Goal: Information Seeking & Learning: Compare options

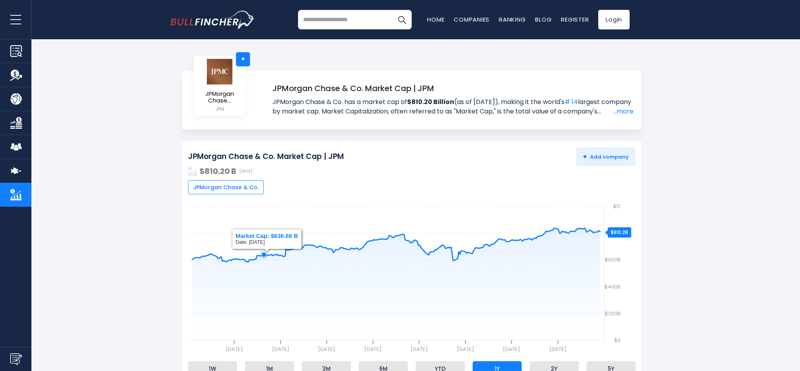
scroll to position [78, 0]
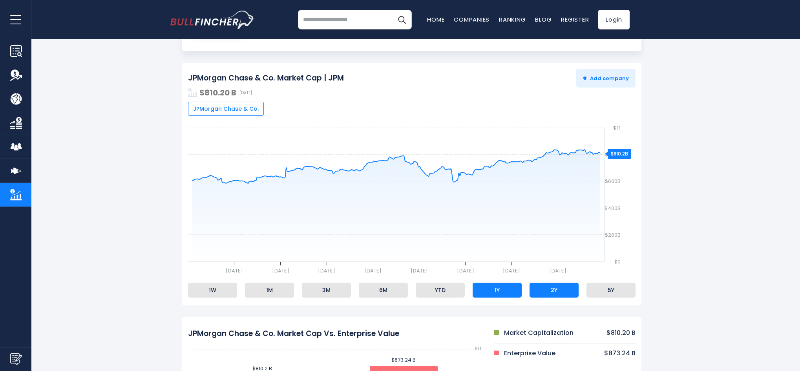
click at [559, 296] on li "2Y" at bounding box center [553, 290] width 49 height 15
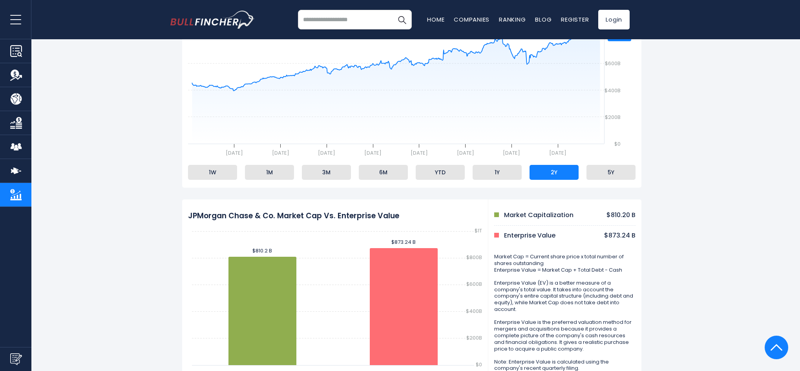
scroll to position [0, 0]
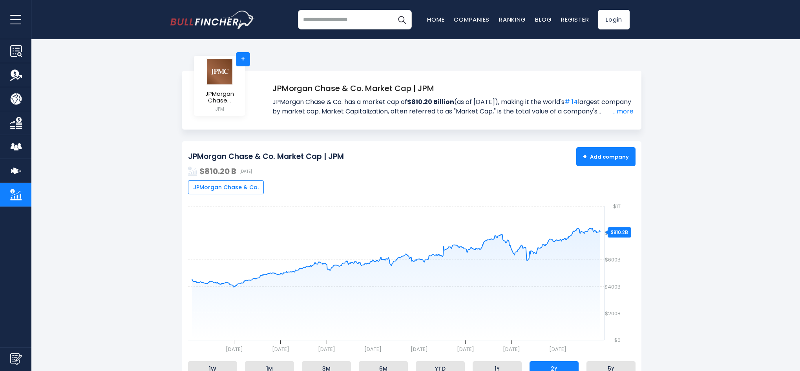
click at [594, 158] on span "+ Add company" at bounding box center [606, 156] width 46 height 7
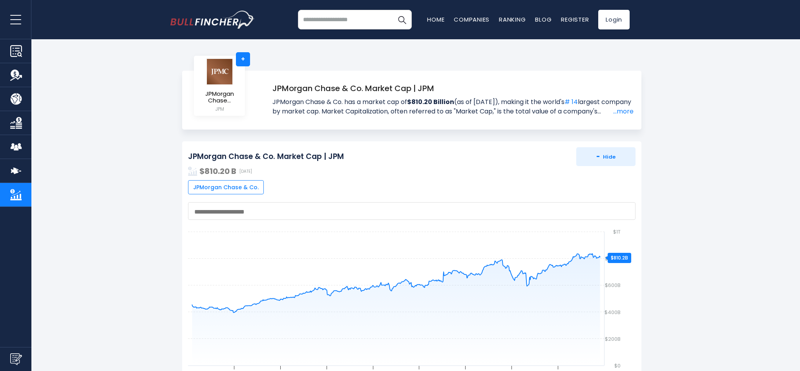
drag, startPoint x: 251, startPoint y: 189, endPoint x: 233, endPoint y: 211, distance: 28.7
click at [233, 211] on textarea "Search" at bounding box center [410, 211] width 432 height 7
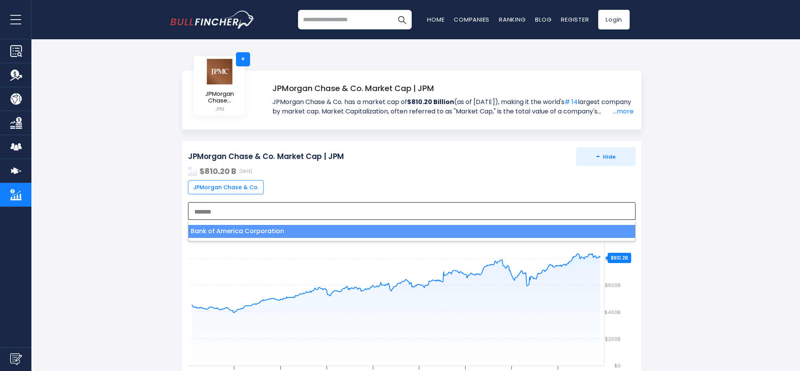
type textarea "*******"
select select "***"
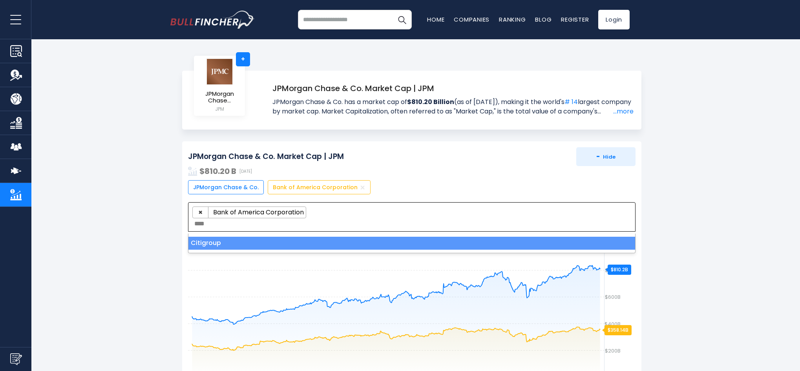
type textarea "****"
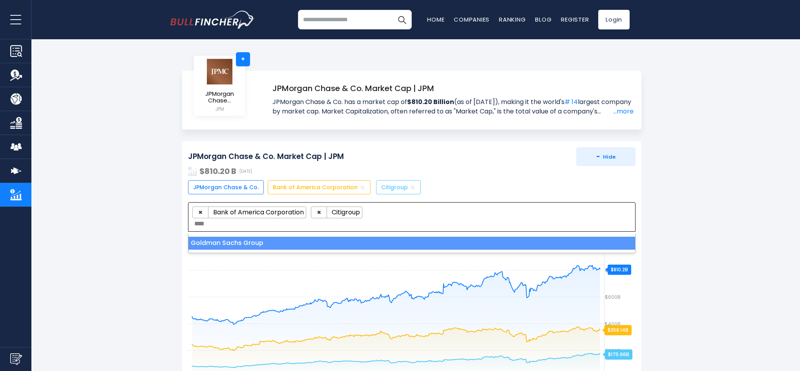
type textarea "****"
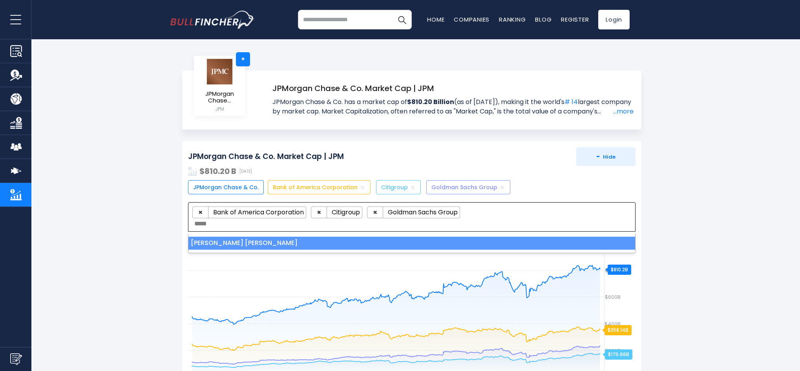
type textarea "*****"
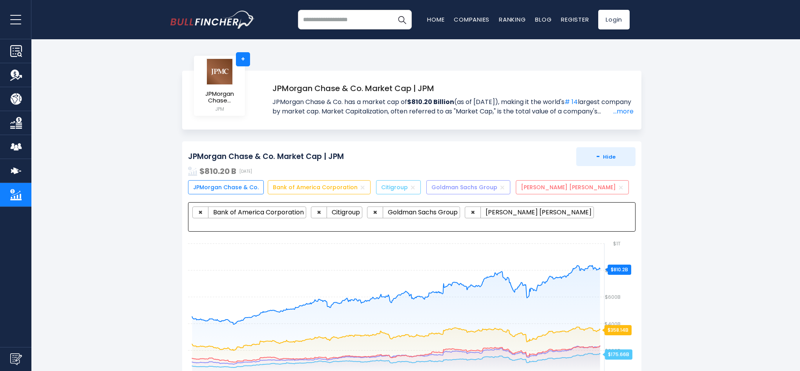
click at [344, 18] on input "search" at bounding box center [355, 20] width 114 height 20
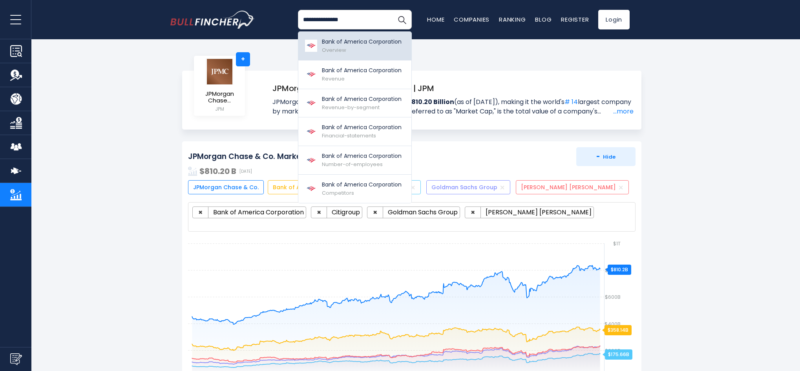
type input "**********"
click at [340, 41] on p "Bank of America Corporation" at bounding box center [362, 42] width 80 height 8
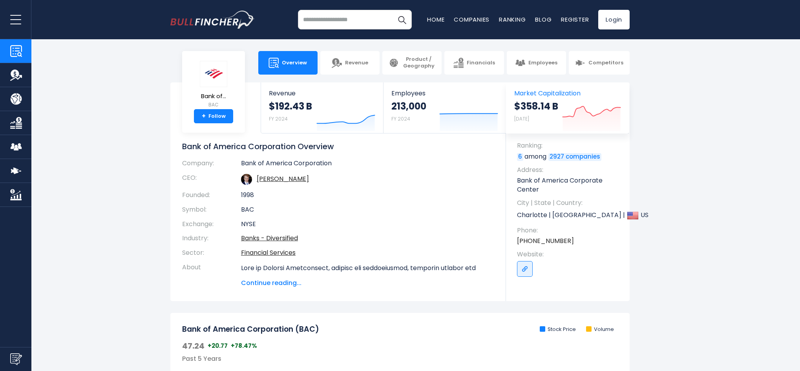
click at [590, 109] on icon at bounding box center [591, 111] width 58 height 11
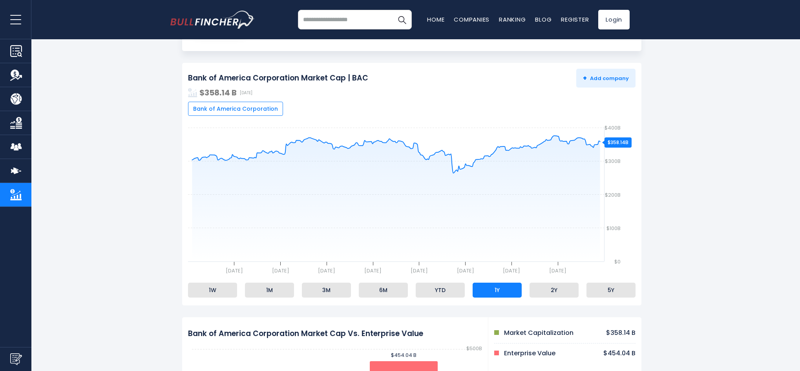
scroll to position [118, 0]
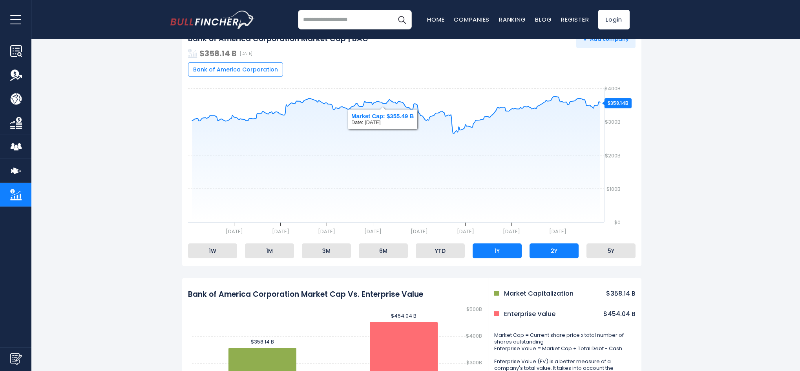
click at [565, 251] on li "2Y" at bounding box center [553, 250] width 49 height 15
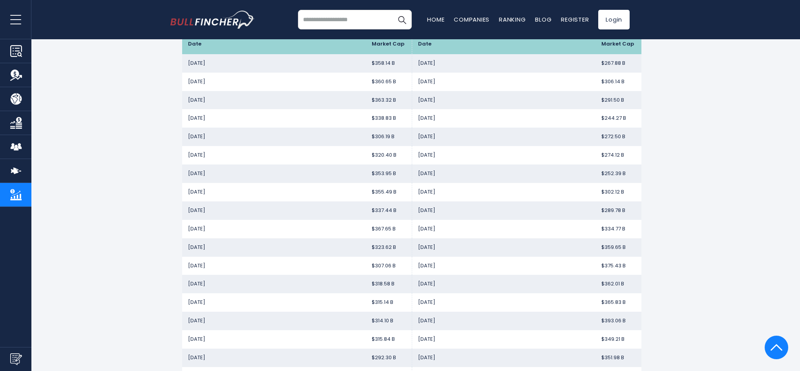
scroll to position [549, 0]
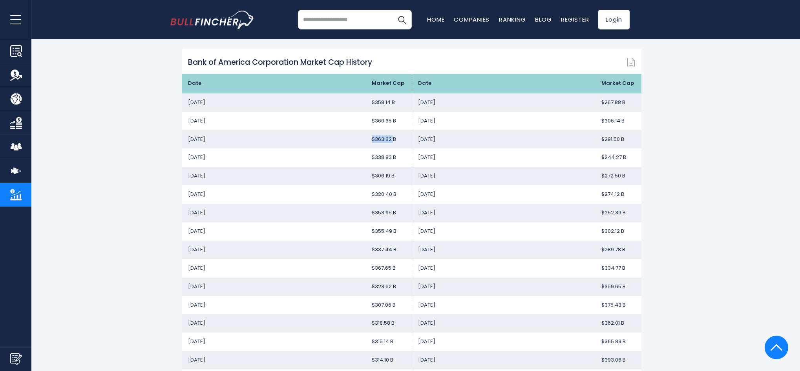
drag, startPoint x: 369, startPoint y: 138, endPoint x: 392, endPoint y: 140, distance: 22.9
click at [392, 140] on td "$363.32 B" at bounding box center [389, 139] width 46 height 18
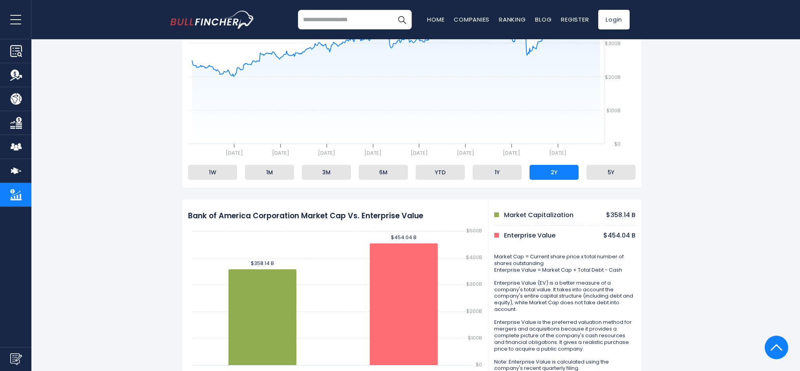
scroll to position [0, 0]
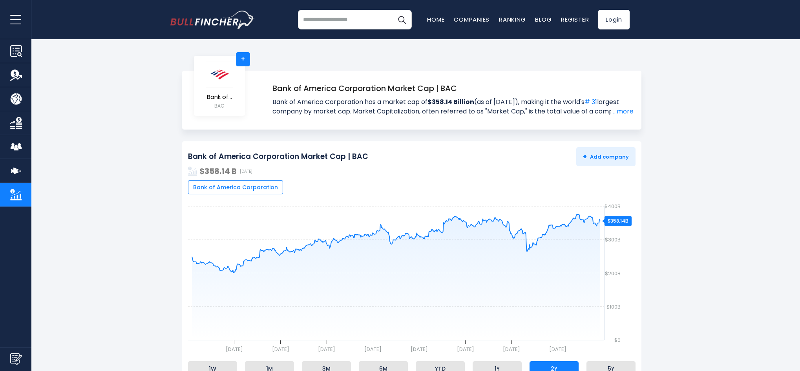
click at [350, 20] on input "search" at bounding box center [355, 20] width 114 height 20
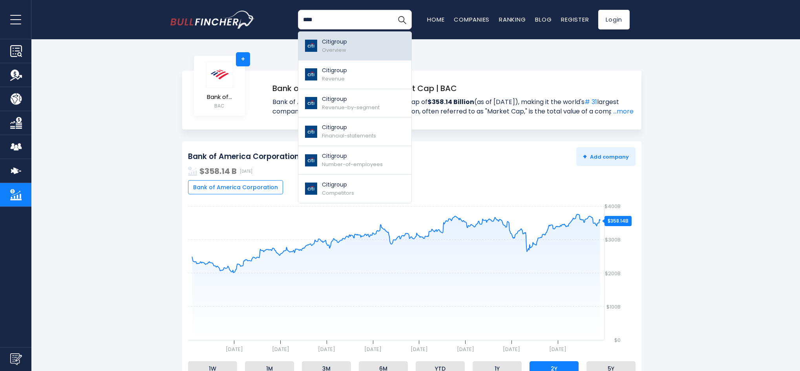
type input "****"
click at [350, 47] on link "Citigroup Overview" at bounding box center [354, 46] width 113 height 29
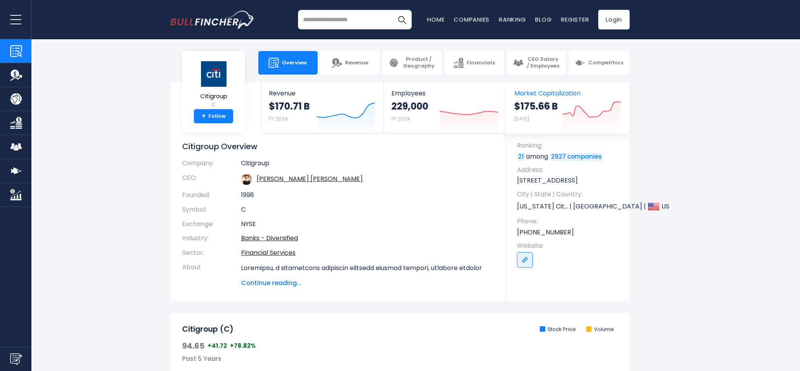
click at [548, 94] on span "Market Capitalization" at bounding box center [567, 92] width 107 height 7
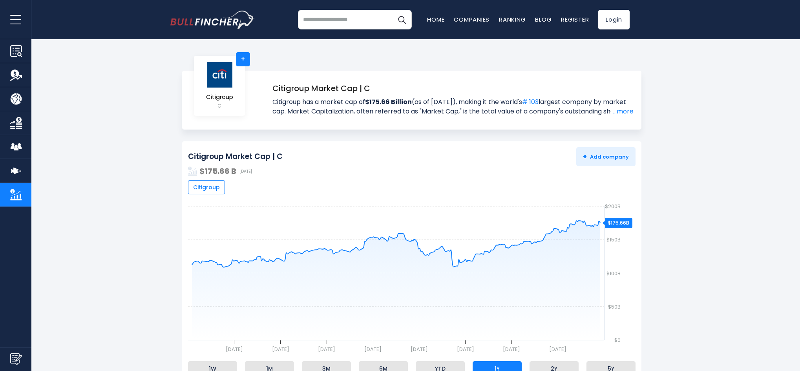
scroll to position [118, 0]
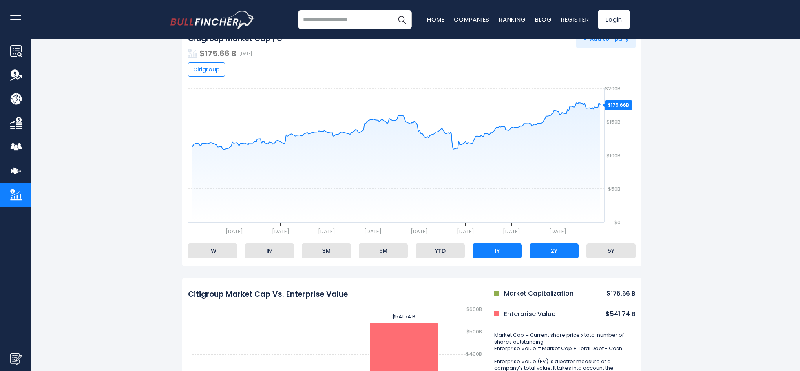
click at [557, 254] on li "2Y" at bounding box center [553, 250] width 49 height 15
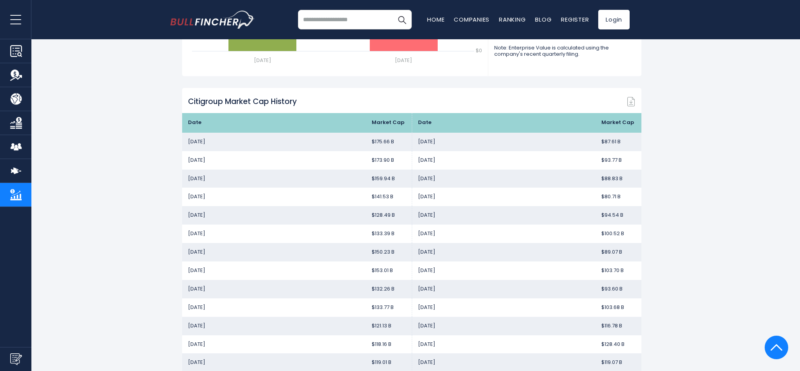
scroll to position [549, 0]
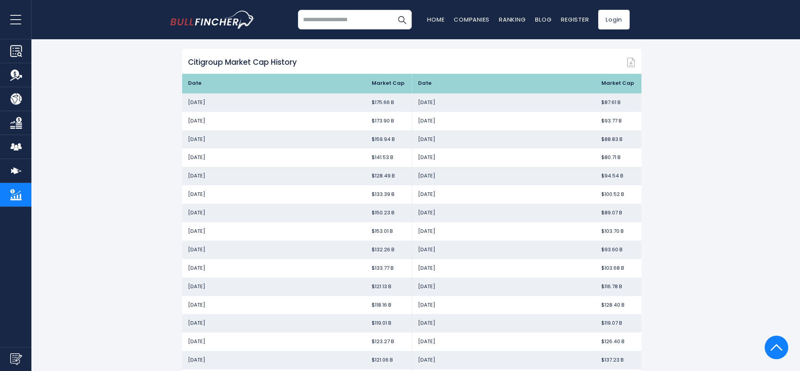
click at [372, 141] on td "$159.94 B" at bounding box center [389, 139] width 46 height 18
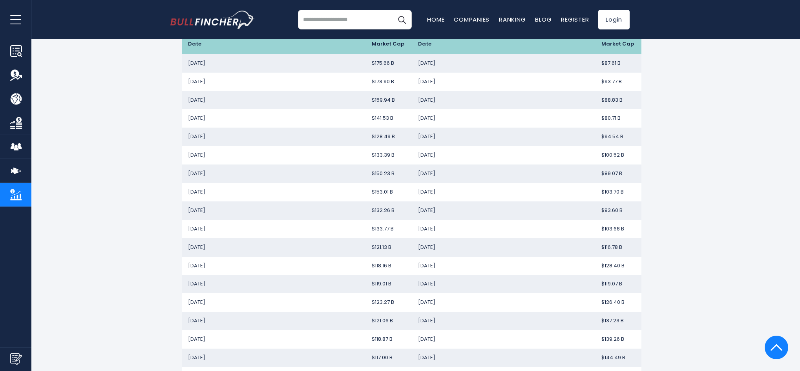
scroll to position [628, 0]
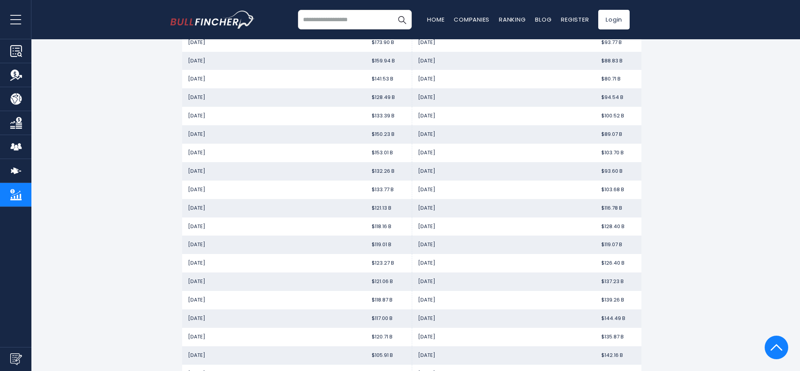
click at [369, 284] on td "$121.06 B" at bounding box center [389, 281] width 46 height 18
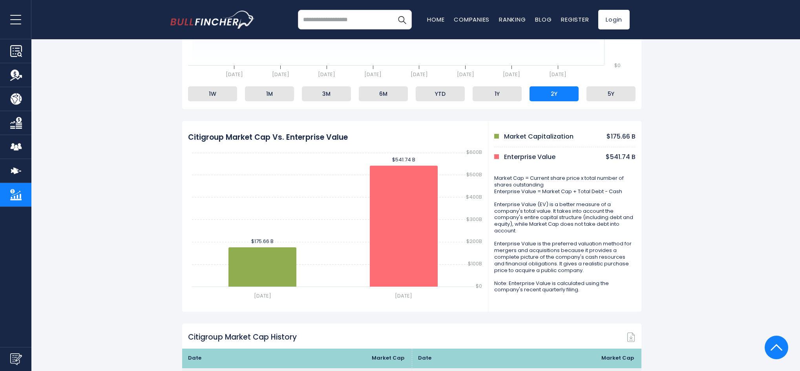
scroll to position [0, 0]
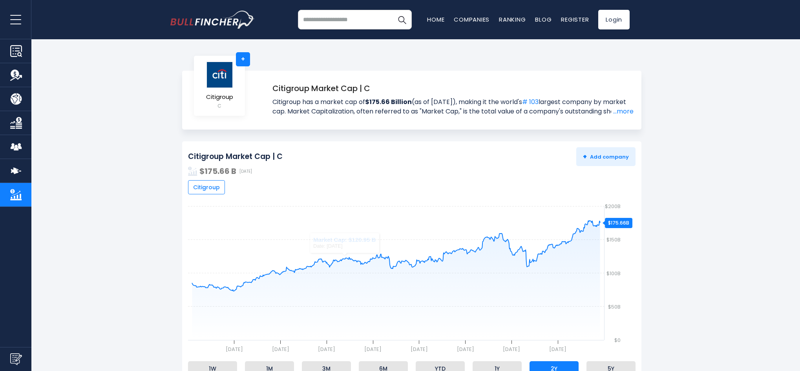
click at [334, 22] on input "search" at bounding box center [355, 20] width 114 height 20
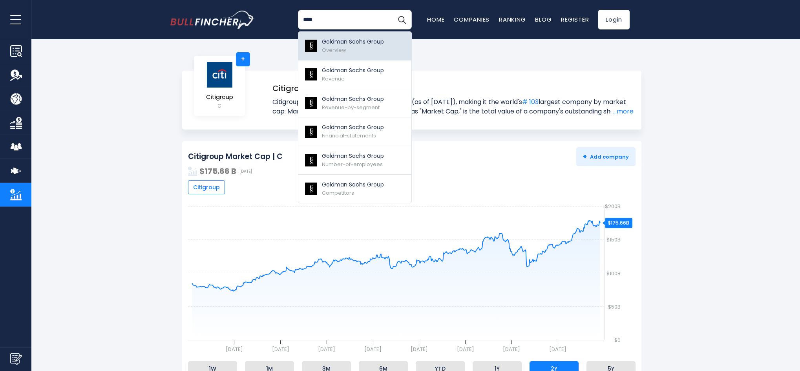
type input "****"
click at [347, 46] on div "Goldman Sachs Group Overview" at bounding box center [353, 46] width 62 height 16
click at [347, 44] on p "Goldman Sachs Group" at bounding box center [353, 42] width 62 height 8
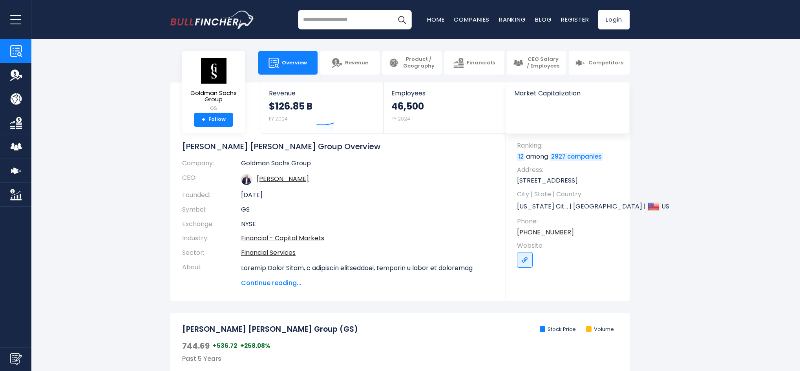
click at [514, 102] on div at bounding box center [514, 101] width 0 height 2
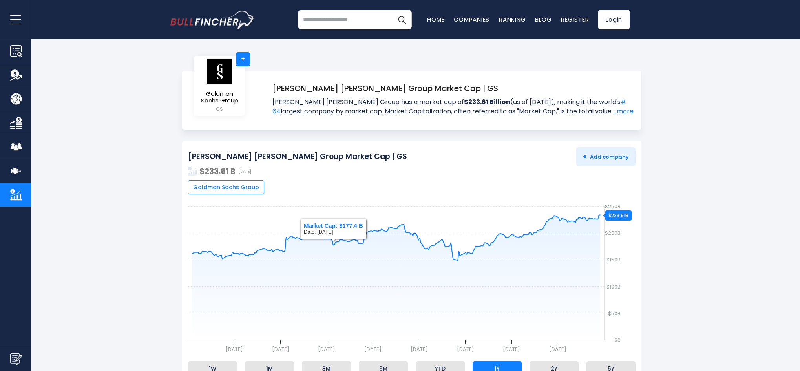
scroll to position [157, 0]
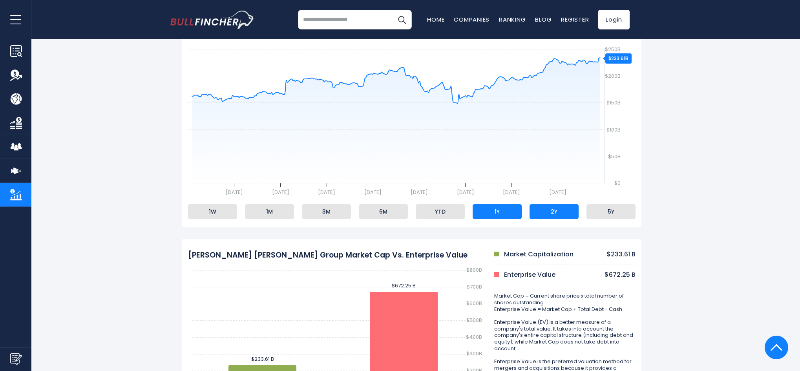
click at [547, 212] on li "2Y" at bounding box center [553, 211] width 49 height 15
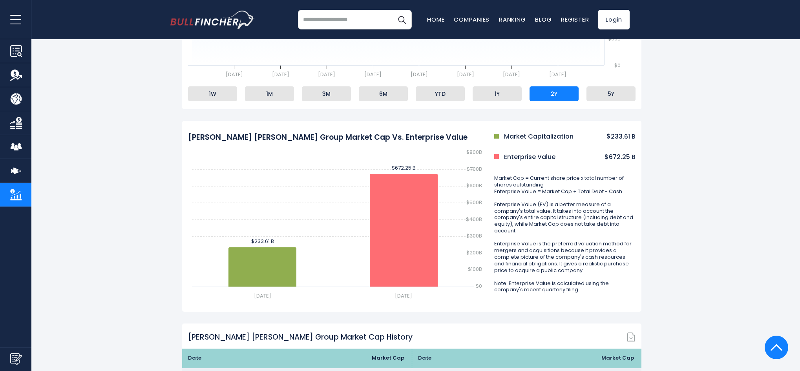
scroll to position [432, 0]
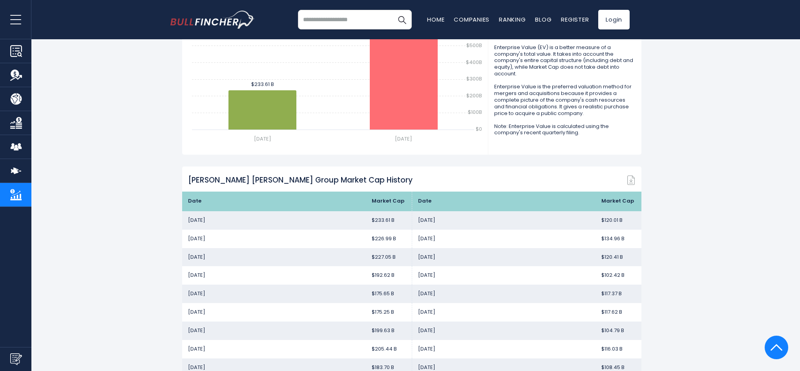
click at [371, 260] on td "$227.05 B" at bounding box center [389, 257] width 46 height 18
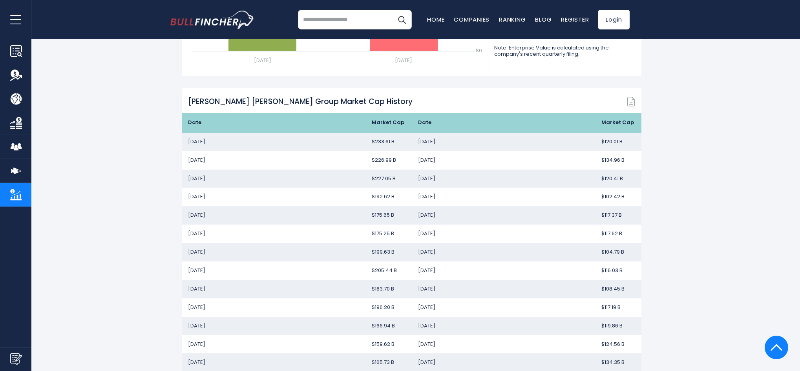
scroll to position [549, 0]
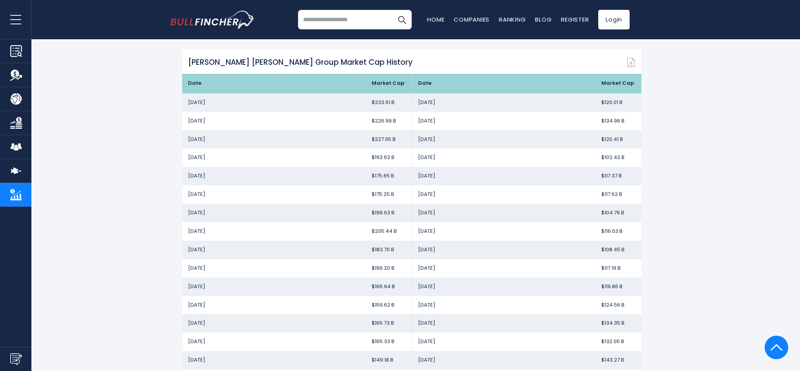
click at [370, 361] on td "$149.18 B" at bounding box center [389, 360] width 46 height 18
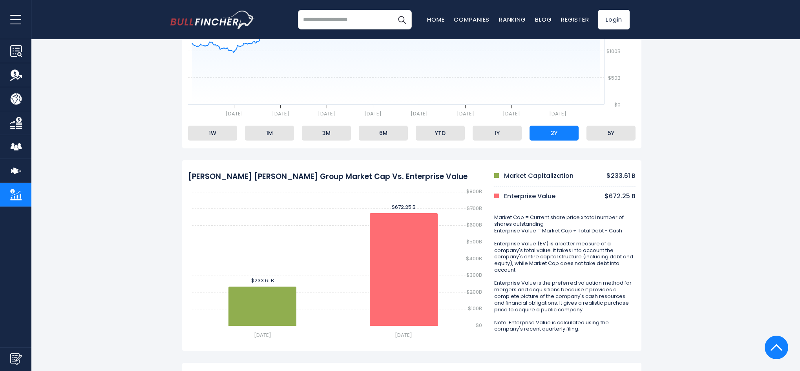
scroll to position [0, 0]
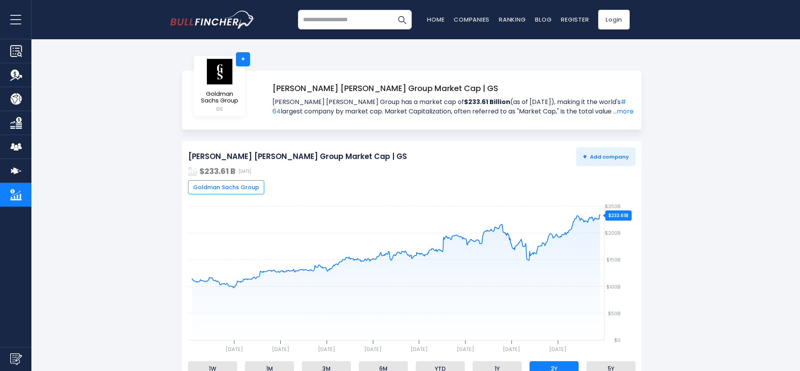
click at [339, 16] on input "search" at bounding box center [355, 20] width 114 height 20
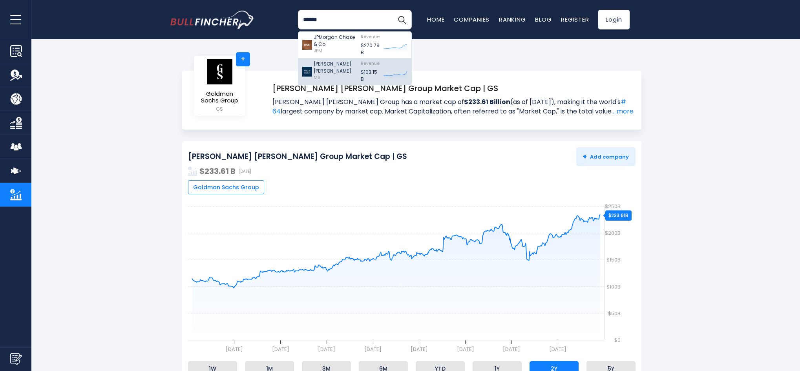
type input "******"
click at [335, 68] on p "[PERSON_NAME] [PERSON_NAME]" at bounding box center [335, 67] width 43 height 14
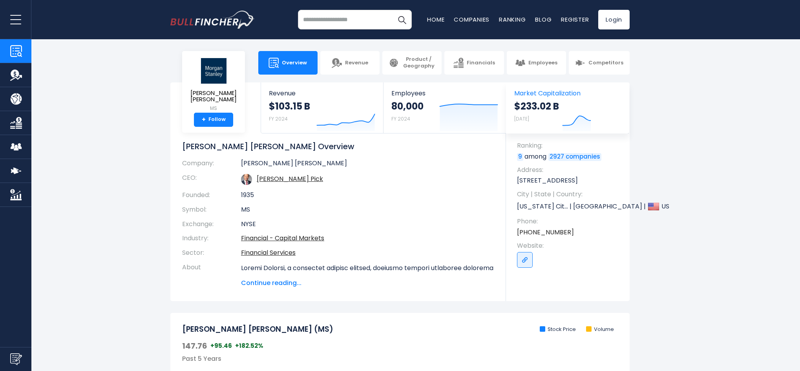
click at [535, 106] on strong "$233.02 B" at bounding box center [536, 106] width 45 height 12
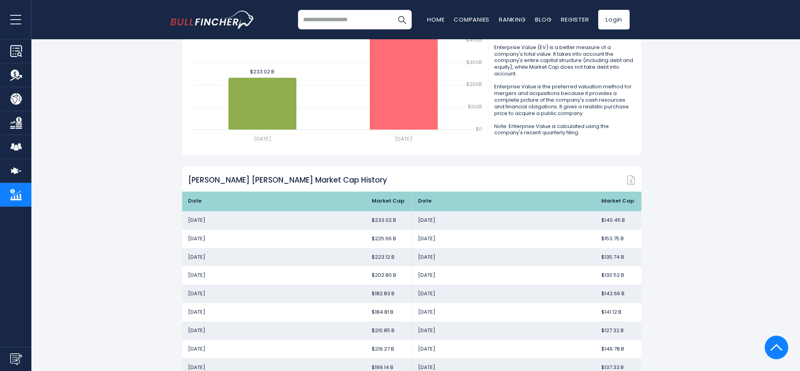
scroll to position [510, 0]
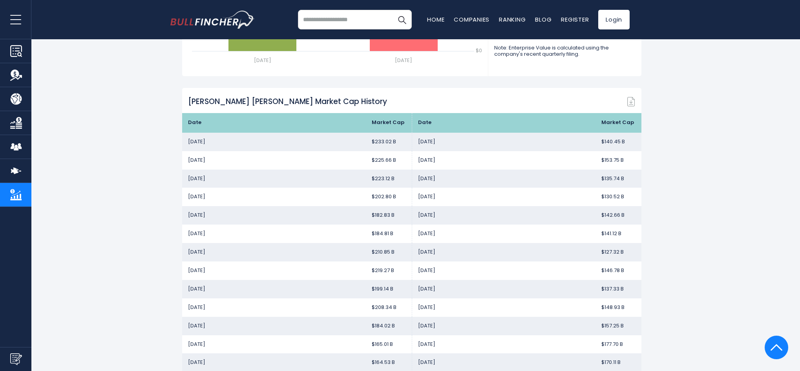
click at [370, 181] on td "$223.12 B" at bounding box center [389, 179] width 46 height 18
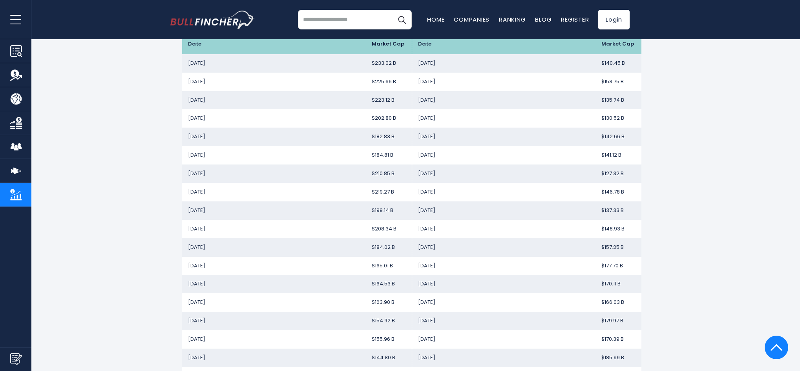
click at [367, 322] on td "$154.92 B" at bounding box center [389, 321] width 46 height 18
